Goal: Task Accomplishment & Management: Use online tool/utility

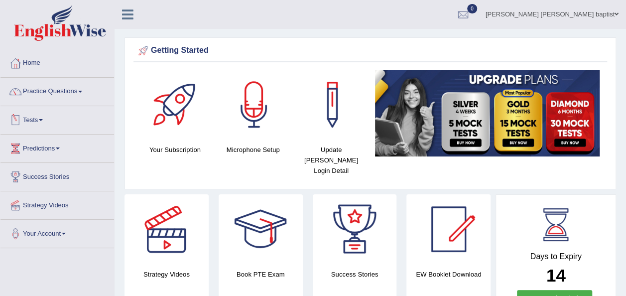
click at [43, 119] on span at bounding box center [41, 120] width 4 height 2
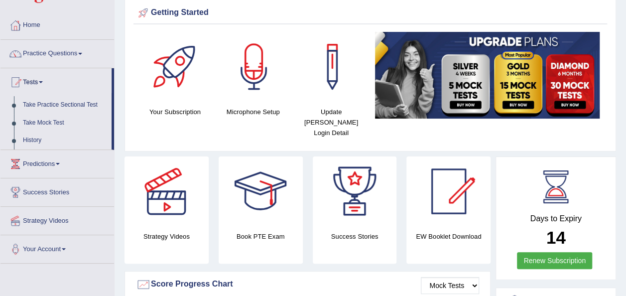
scroll to position [50, 0]
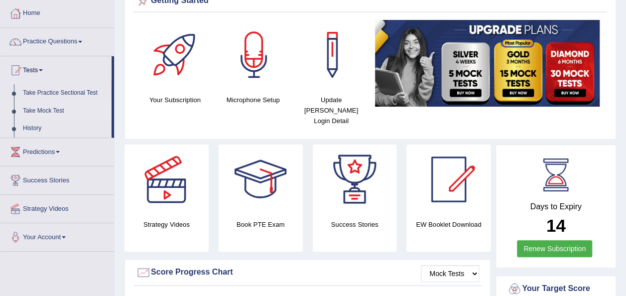
click at [41, 110] on link "Take Mock Test" at bounding box center [64, 111] width 93 height 18
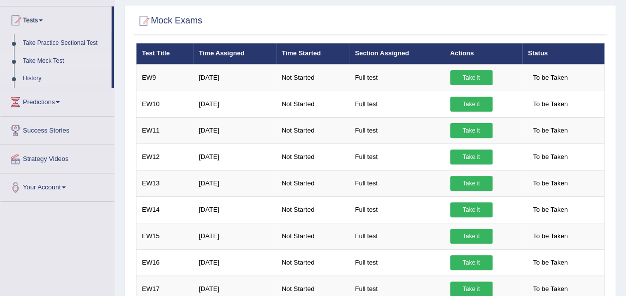
click at [465, 75] on link "Take it" at bounding box center [471, 77] width 42 height 15
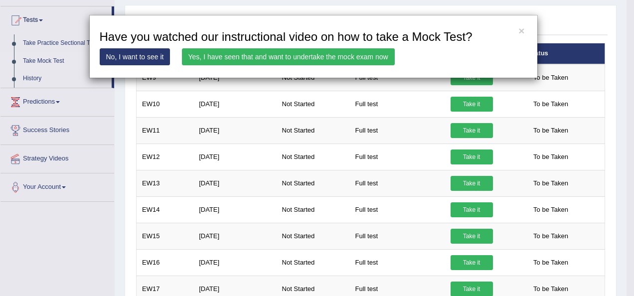
click at [334, 54] on link "Yes, I have seen that and want to undertake the mock exam now" at bounding box center [288, 56] width 213 height 17
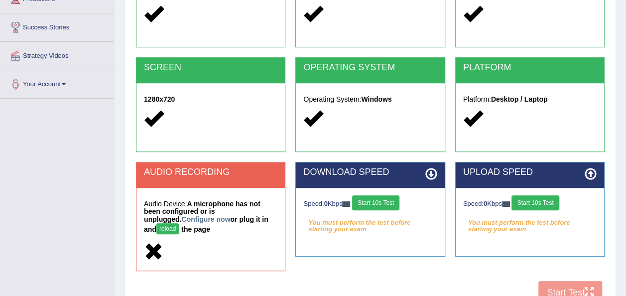
scroll to position [199, 0]
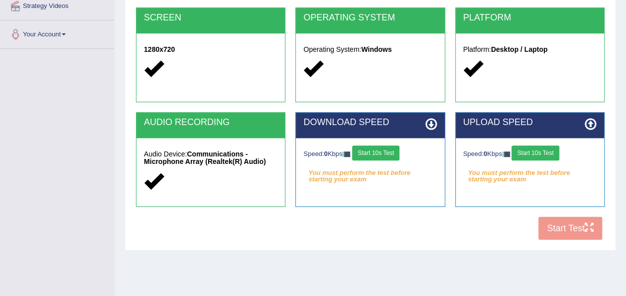
click at [392, 154] on button "Start 10s Test" at bounding box center [375, 152] width 47 height 15
click at [539, 150] on button "Start 10s Test" at bounding box center [535, 152] width 47 height 15
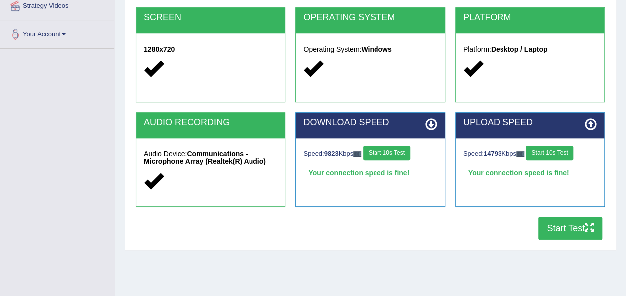
click at [581, 224] on button "Start Test" at bounding box center [571, 228] width 64 height 23
